Goal: Find specific page/section: Find specific page/section

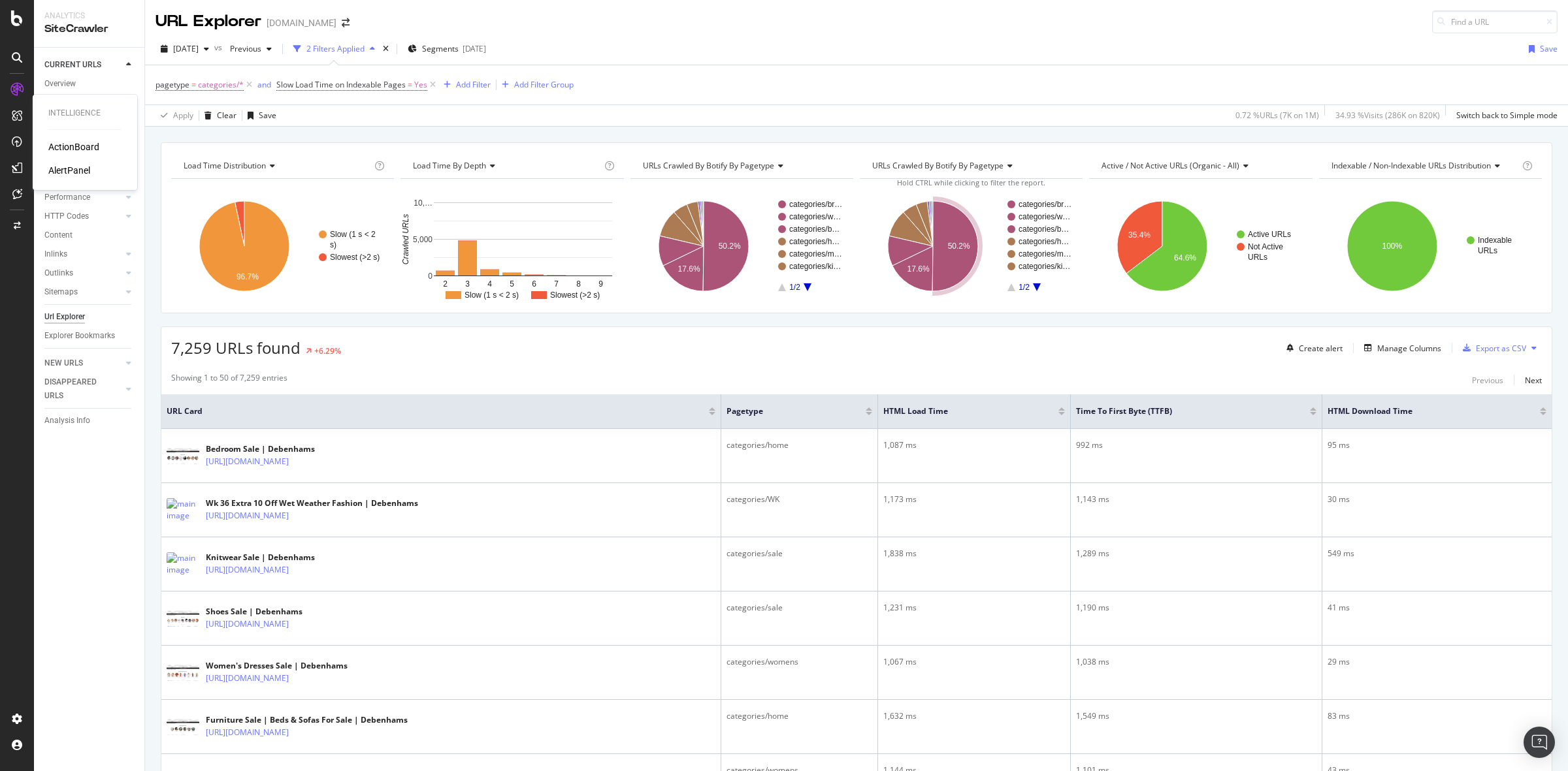
click at [74, 145] on div "ActionBoard" at bounding box center [73, 146] width 51 height 13
